Goal: Feedback & Contribution: Leave review/rating

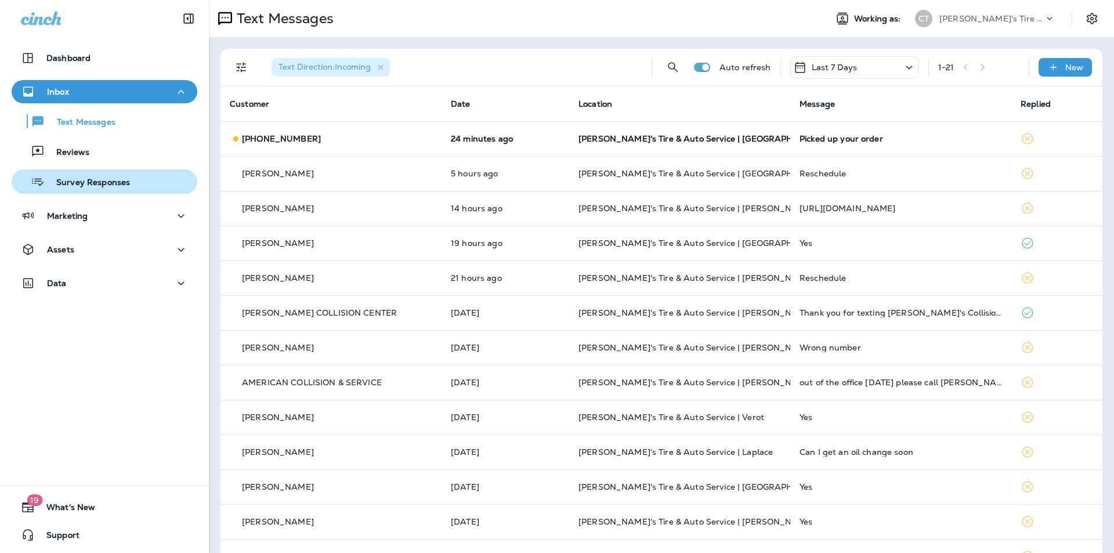
click at [48, 183] on p "Survey Responses" at bounding box center [87, 183] width 85 height 11
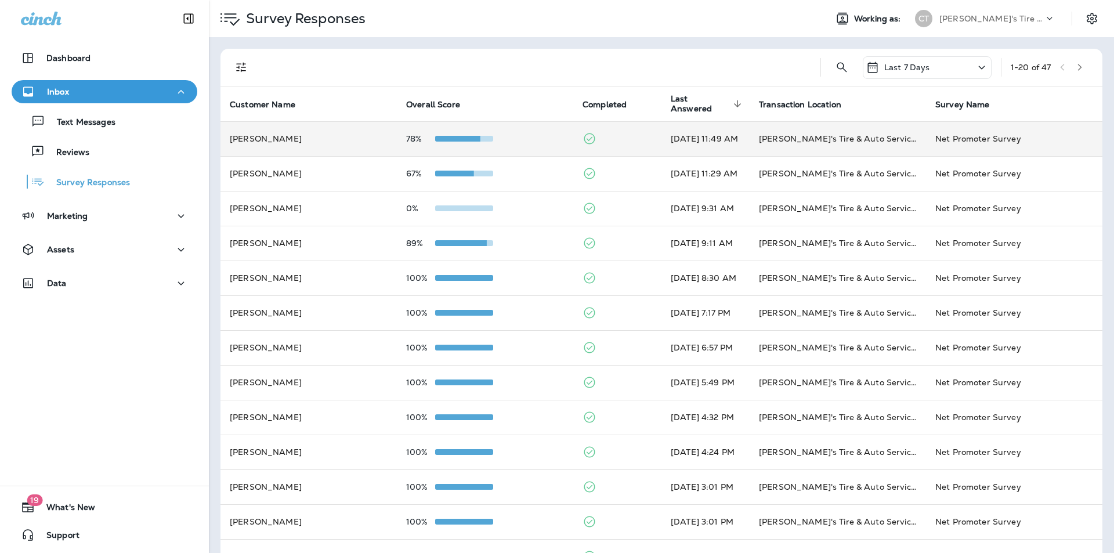
click at [538, 137] on div "78%" at bounding box center [485, 138] width 158 height 9
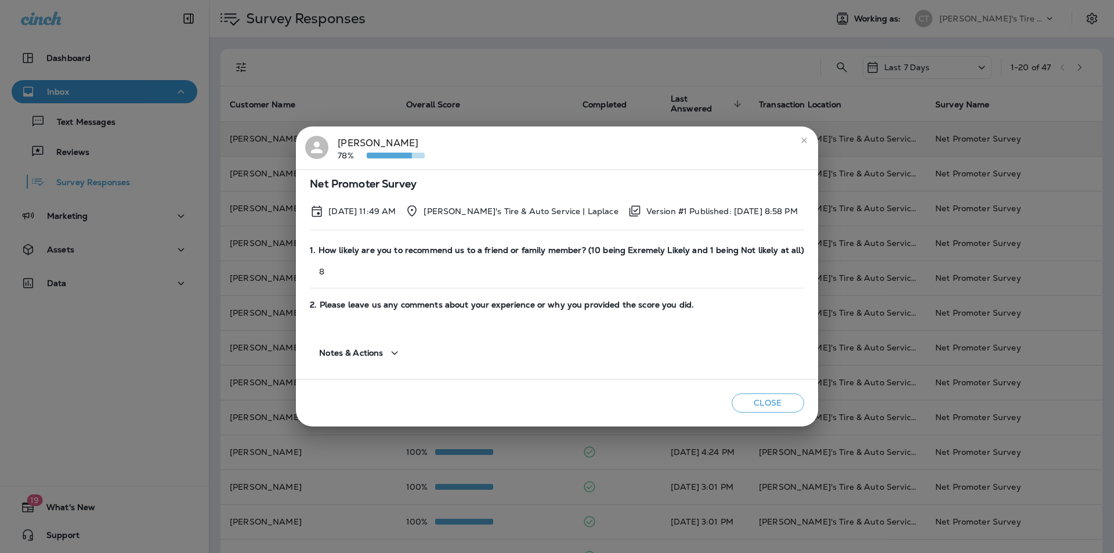
click at [801, 140] on icon "close" at bounding box center [803, 139] width 5 height 5
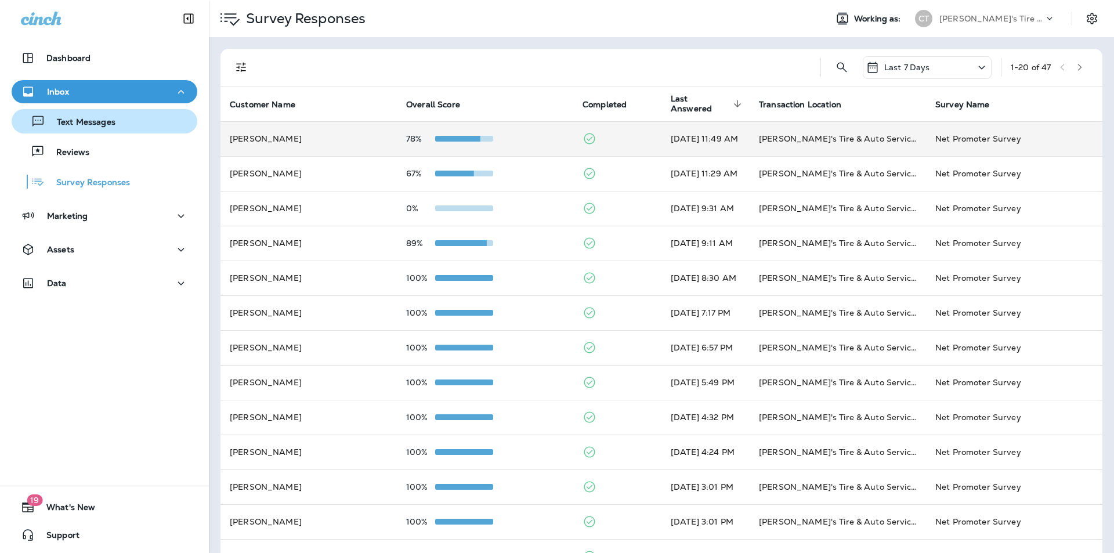
click at [106, 124] on p "Text Messages" at bounding box center [80, 122] width 70 height 11
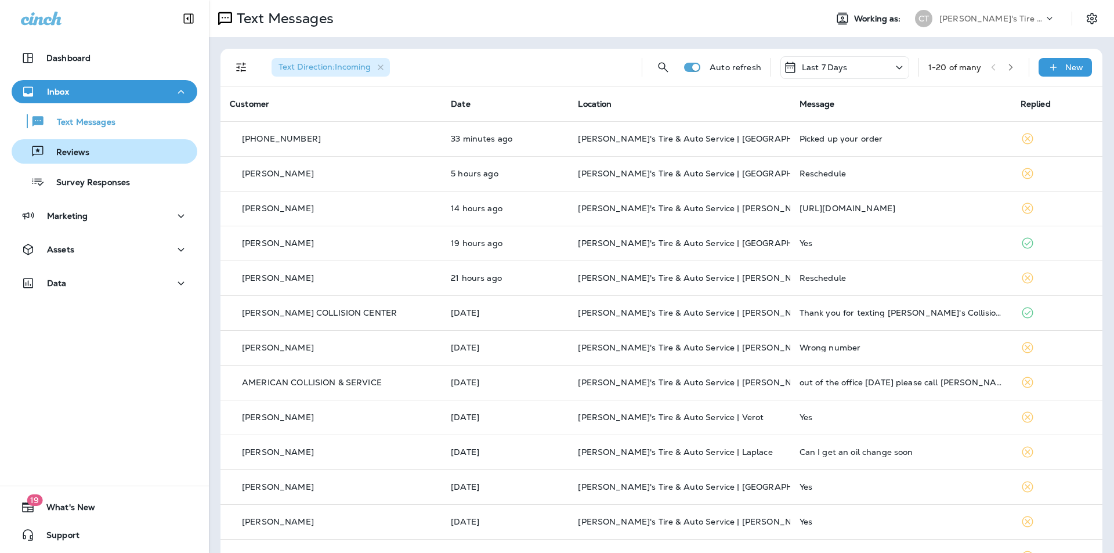
click at [75, 149] on p "Reviews" at bounding box center [67, 152] width 45 height 11
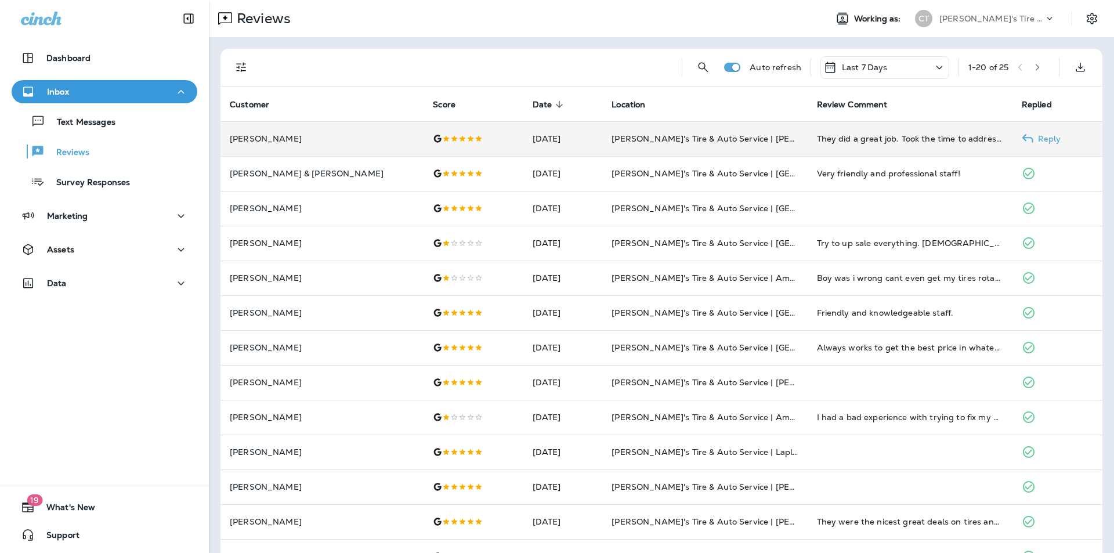
click at [1034, 135] on p "Reply" at bounding box center [1047, 138] width 28 height 9
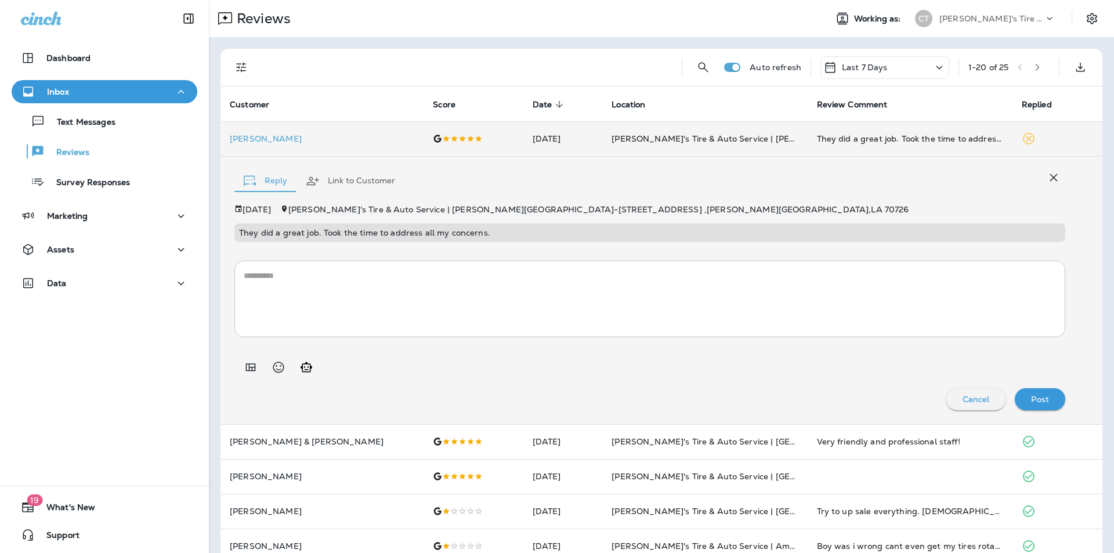
click at [303, 367] on icon "Generate AI response" at bounding box center [306, 367] width 14 height 14
type textarea "**********"
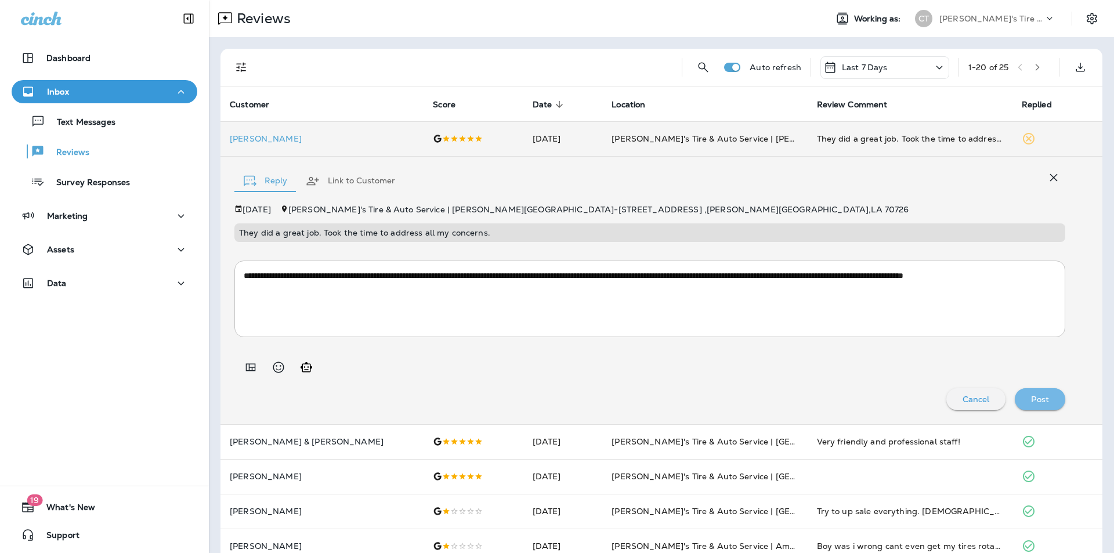
click at [1031, 395] on p "Post" at bounding box center [1040, 398] width 18 height 9
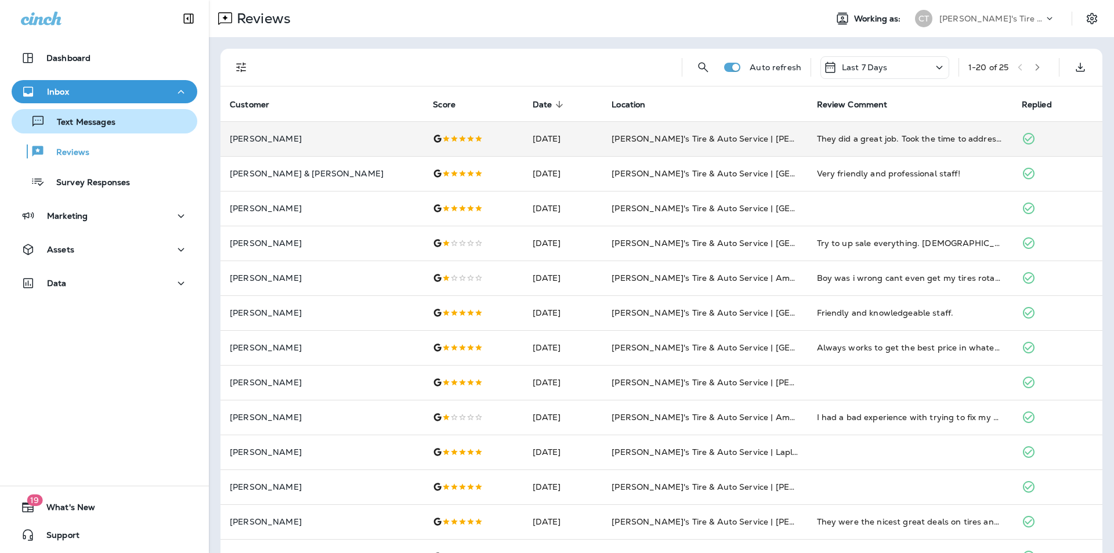
click at [83, 121] on p "Text Messages" at bounding box center [80, 122] width 70 height 11
